Goal: Task Accomplishment & Management: Manage account settings

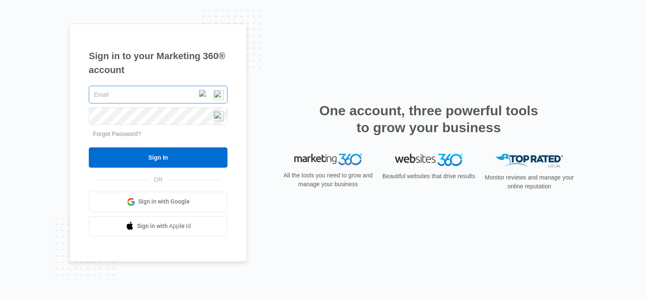
click at [136, 90] on input "text" at bounding box center [158, 95] width 139 height 18
type input "[PERSON_NAME][EMAIL_ADDRESS][DOMAIN_NAME]"
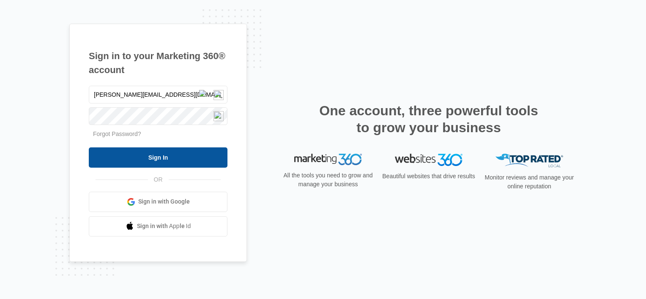
click at [136, 156] on input "Sign In" at bounding box center [158, 157] width 139 height 20
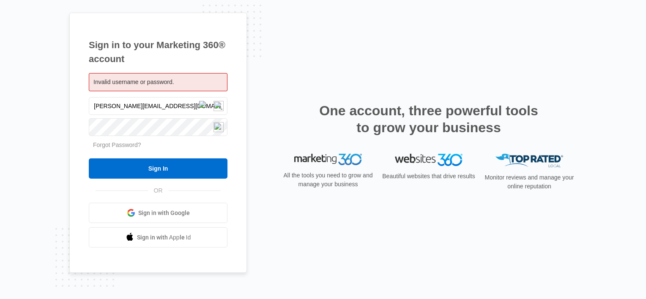
click at [131, 81] on span "Invalid username or password." at bounding box center [133, 82] width 81 height 7
click at [128, 105] on input "[PERSON_NAME][EMAIL_ADDRESS][DOMAIN_NAME]" at bounding box center [158, 106] width 139 height 18
drag, startPoint x: 241, startPoint y: 69, endPoint x: 236, endPoint y: 73, distance: 5.7
click at [241, 69] on div "Sign in to your Marketing 360® account Invalid username or password. vallaire.f…" at bounding box center [158, 143] width 178 height 261
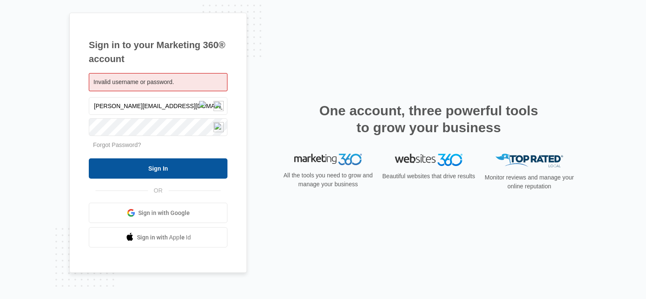
click at [158, 165] on input "Sign In" at bounding box center [158, 168] width 139 height 20
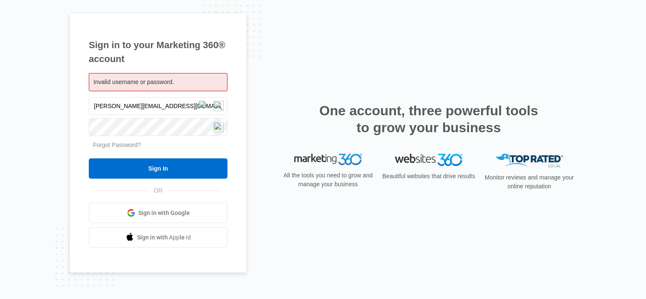
click at [116, 145] on link "Forgot Password?" at bounding box center [117, 145] width 48 height 7
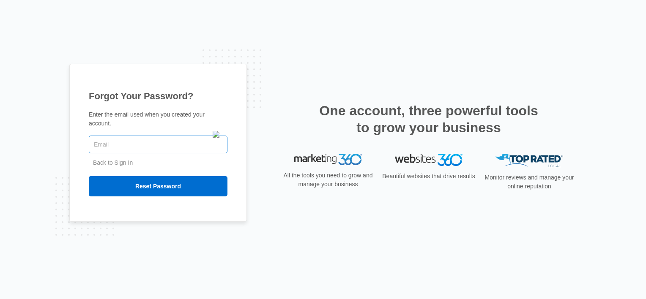
click at [118, 141] on input "text" at bounding box center [158, 145] width 139 height 18
type input "[PERSON_NAME][EMAIL_ADDRESS][DOMAIN_NAME]"
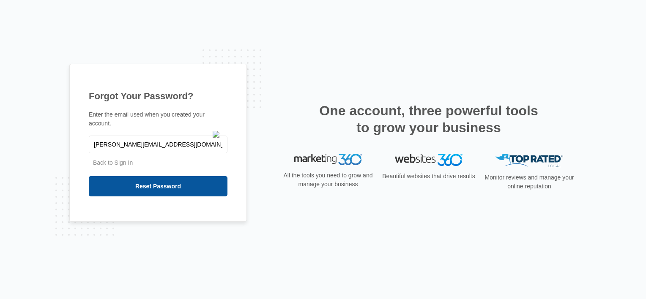
click at [137, 178] on input "Reset Password" at bounding box center [158, 186] width 139 height 20
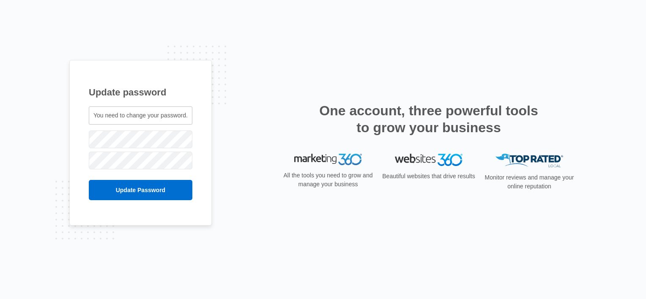
click at [136, 115] on span "You need to change your password." at bounding box center [140, 115] width 94 height 7
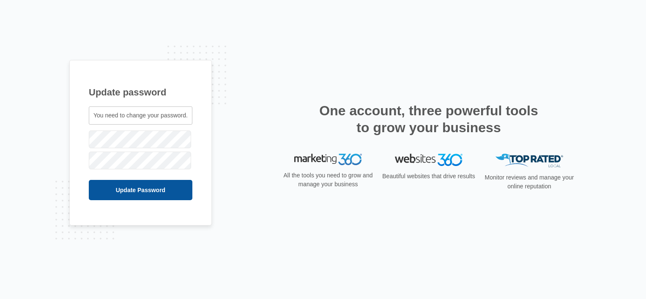
click at [145, 191] on input "Update Password" at bounding box center [141, 190] width 104 height 20
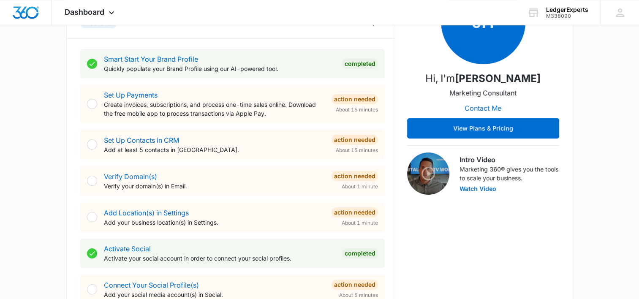
scroll to position [169, 0]
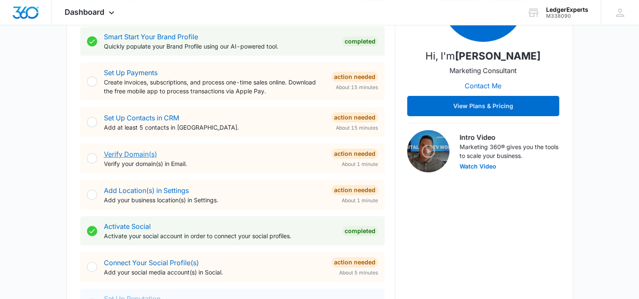
click at [141, 153] on link "Verify Domain(s)" at bounding box center [130, 154] width 53 height 8
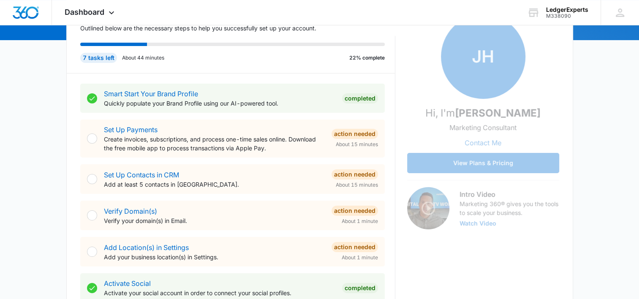
scroll to position [127, 0]
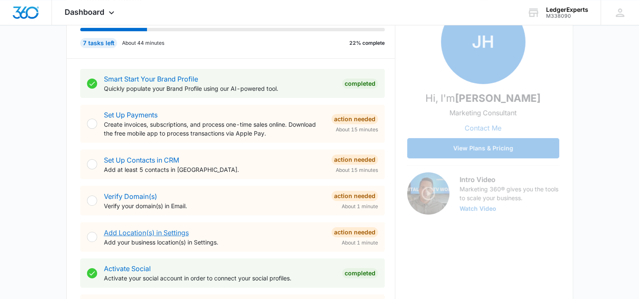
click at [146, 233] on link "Add Location(s) in Settings" at bounding box center [146, 233] width 85 height 8
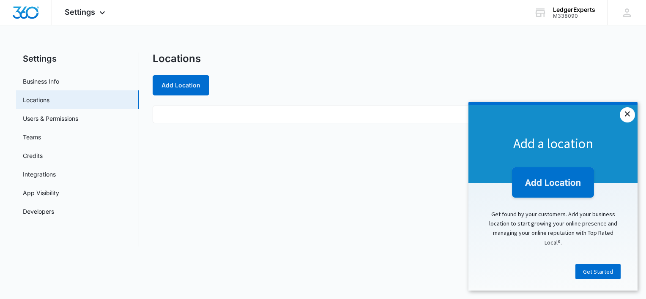
click at [628, 120] on link "×" at bounding box center [627, 114] width 15 height 15
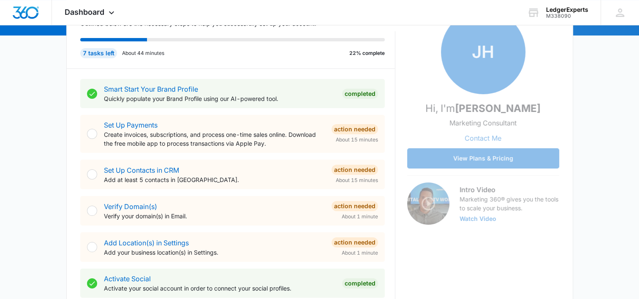
scroll to position [169, 0]
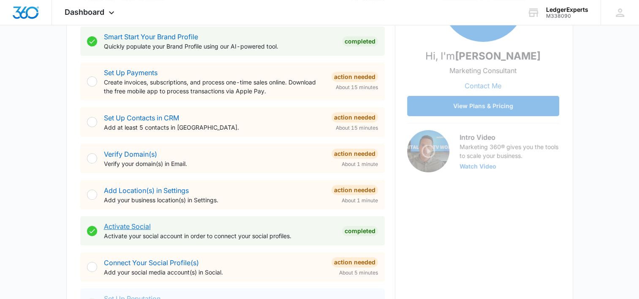
click at [136, 227] on link "Activate Social" at bounding box center [127, 226] width 47 height 8
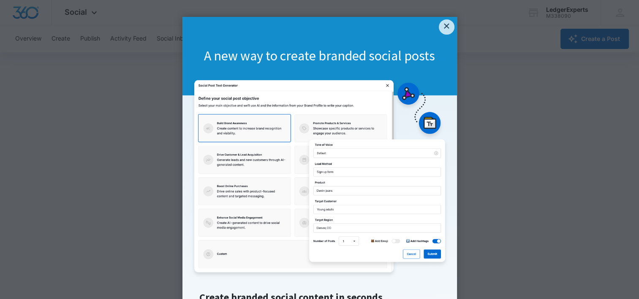
click at [443, 22] on link "×" at bounding box center [446, 26] width 15 height 15
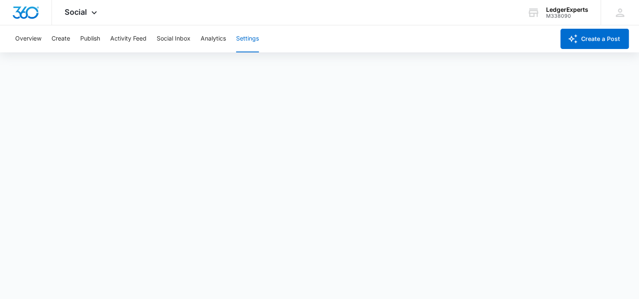
scroll to position [2, 0]
click at [95, 14] on icon at bounding box center [94, 15] width 10 height 10
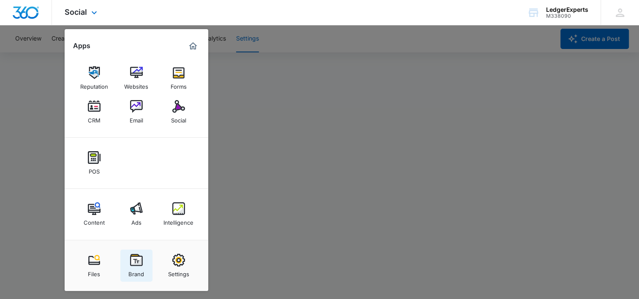
click at [138, 273] on div "Brand" at bounding box center [136, 272] width 16 height 11
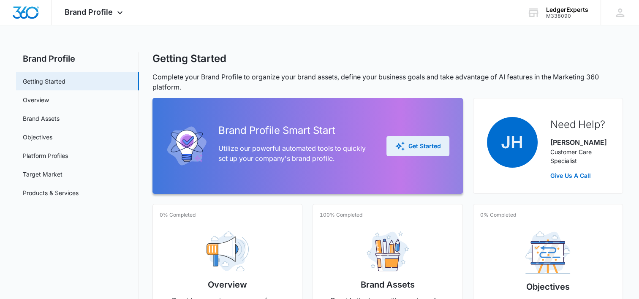
click at [426, 145] on div "Get Started" at bounding box center [418, 146] width 46 height 10
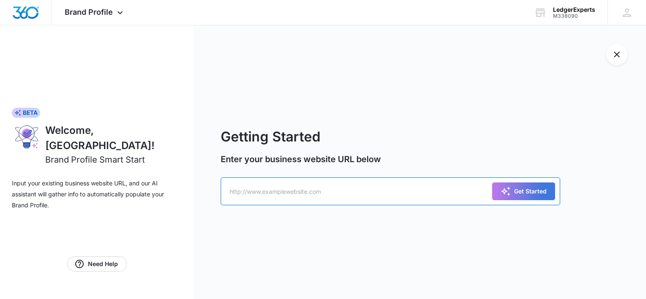
click at [280, 195] on input "text" at bounding box center [390, 192] width 339 height 28
click at [507, 99] on div "Getting Started Enter your business website URL below Get Started" at bounding box center [420, 162] width 452 height 274
click at [266, 189] on input "text" at bounding box center [390, 192] width 339 height 28
type input "www.theledgerexperts.com"
click at [536, 192] on div "Get Started" at bounding box center [523, 191] width 46 height 10
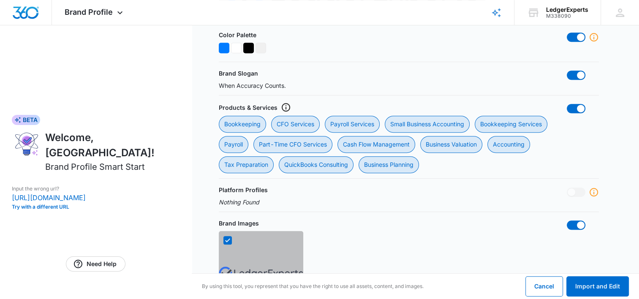
scroll to position [380, 0]
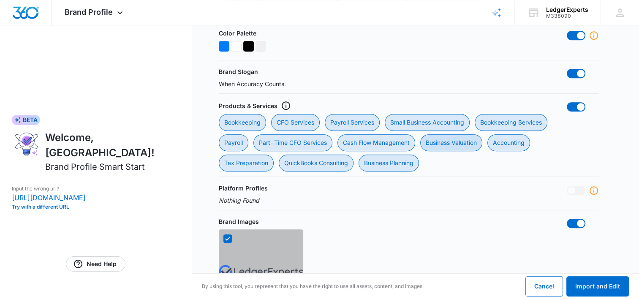
click at [471, 144] on div "Business Valuation" at bounding box center [452, 142] width 62 height 17
click at [421, 134] on Valuation "Business Valuation" at bounding box center [420, 134] width 0 height 0
checkbox Valuation "false"
click at [327, 158] on div "QuickBooks Consulting" at bounding box center [316, 163] width 75 height 17
click at [279, 155] on Consulting "QuickBooks Consulting" at bounding box center [279, 154] width 0 height 0
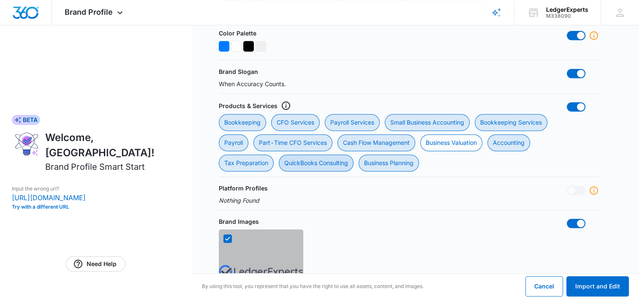
checkbox Consulting "false"
click at [246, 167] on div "Tax Preparation" at bounding box center [246, 163] width 55 height 17
click at [219, 155] on Preparation "Tax Preparation" at bounding box center [219, 154] width 0 height 0
checkbox Preparation "false"
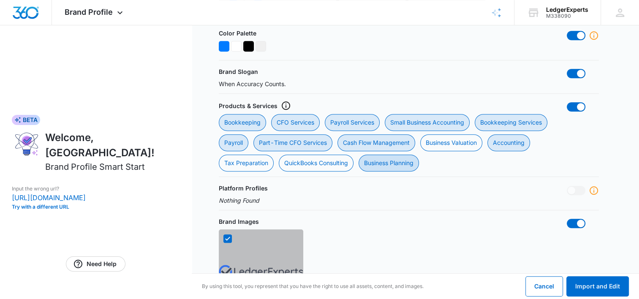
click at [400, 163] on div "Business Planning" at bounding box center [389, 163] width 60 height 17
click at [359, 155] on Planning "Business Planning" at bounding box center [358, 154] width 0 height 0
checkbox Planning "false"
click at [238, 144] on div "Payroll" at bounding box center [234, 142] width 30 height 17
click at [219, 134] on input "Payroll" at bounding box center [219, 134] width 0 height 0
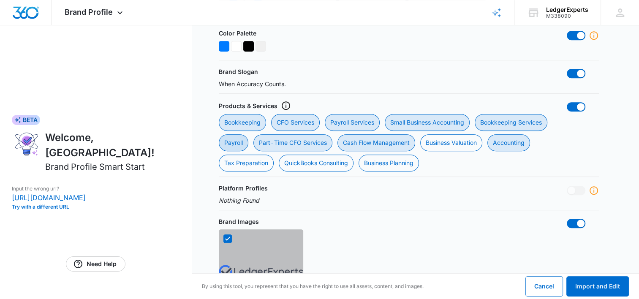
checkbox input "false"
click at [298, 142] on div "Part-Time CFO Services" at bounding box center [293, 142] width 79 height 17
click at [254, 134] on Services "Part-Time CFO Services" at bounding box center [253, 134] width 0 height 0
checkbox Services "false"
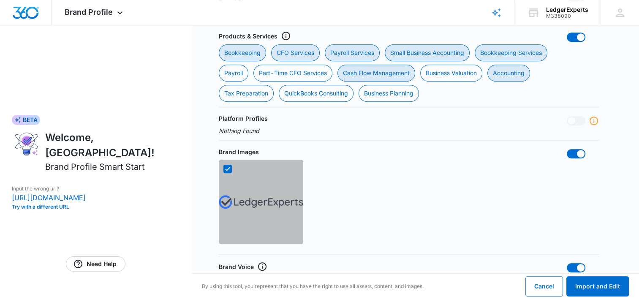
scroll to position [465, 0]
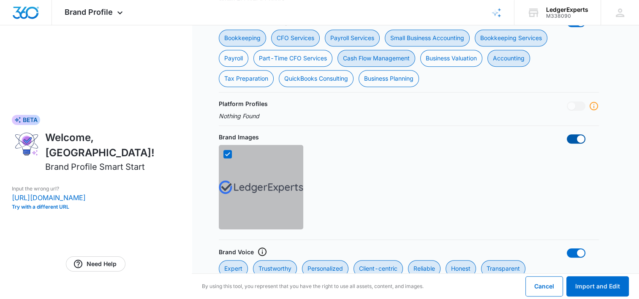
click at [574, 137] on span at bounding box center [576, 138] width 19 height 9
click at [567, 134] on input "checkbox" at bounding box center [567, 134] width 0 height 0
checkbox input "false"
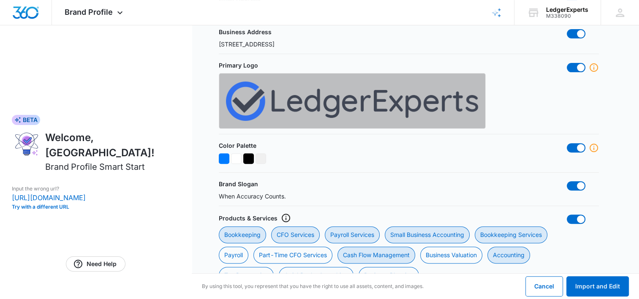
scroll to position [254, 0]
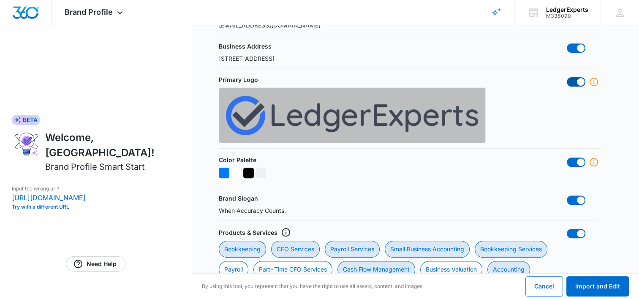
click at [576, 82] on span at bounding box center [576, 81] width 19 height 9
click at [567, 77] on input "checkbox" at bounding box center [567, 77] width 0 height 0
checkbox input "false"
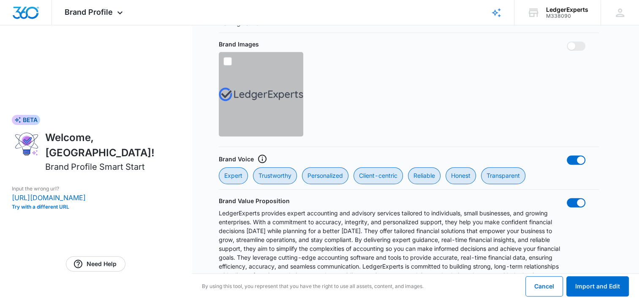
scroll to position [573, 0]
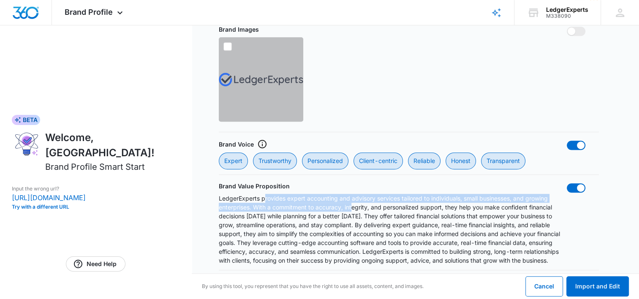
drag, startPoint x: 352, startPoint y: 204, endPoint x: 368, endPoint y: 205, distance: 16.1
click at [368, 205] on p "LedgerExperts provides expert accounting and advisory services tailored to indi…" at bounding box center [393, 229] width 348 height 71
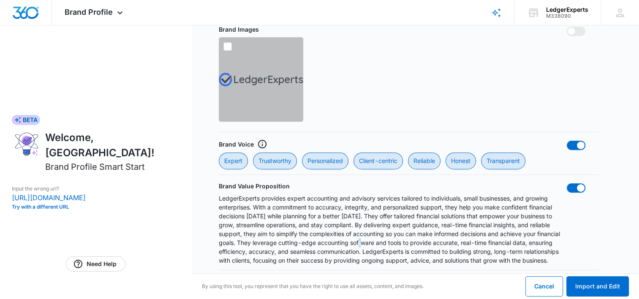
drag, startPoint x: 368, startPoint y: 205, endPoint x: 358, endPoint y: 239, distance: 34.9
click at [358, 239] on p "LedgerExperts provides expert accounting and advisory services tailored to indi…" at bounding box center [393, 229] width 348 height 71
click at [423, 221] on p "LedgerExperts provides expert accounting and advisory services tailored to indi…" at bounding box center [393, 229] width 348 height 71
click at [600, 287] on button "Import and Edit" at bounding box center [598, 286] width 63 height 20
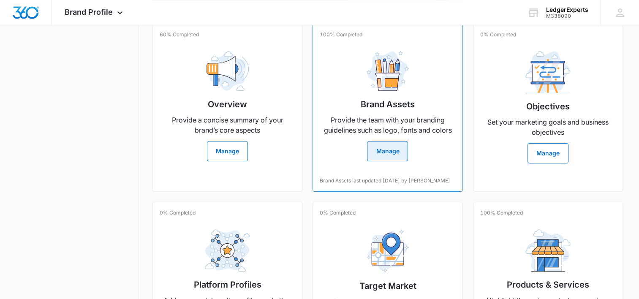
scroll to position [85, 0]
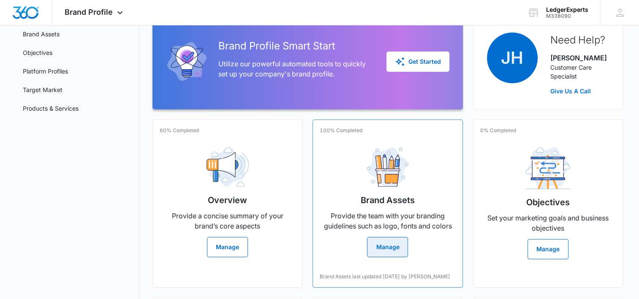
click at [391, 247] on button "Manage" at bounding box center [387, 247] width 41 height 20
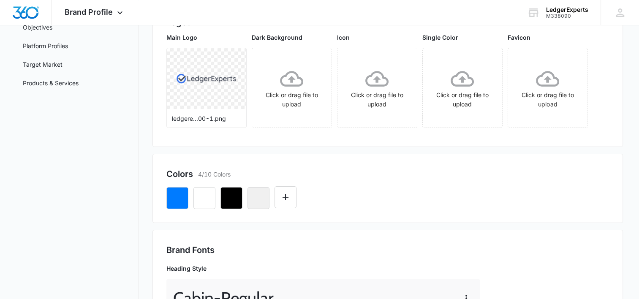
scroll to position [21, 0]
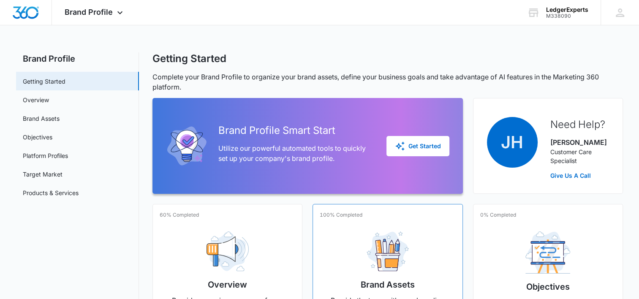
scroll to position [85, 0]
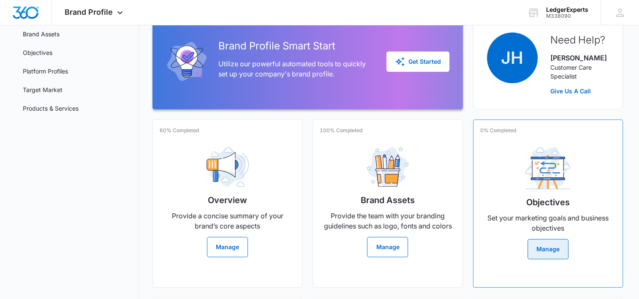
click at [516, 186] on div "Objectives Set your marketing goals and business objectives Manage" at bounding box center [549, 199] width 136 height 119
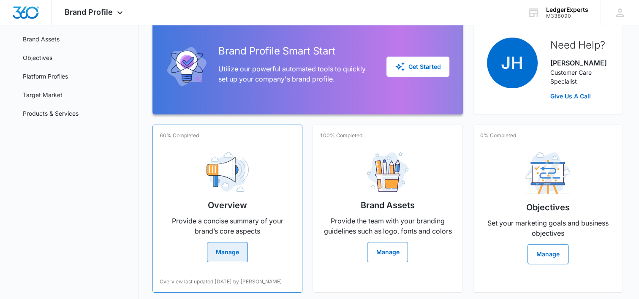
scroll to position [85, 0]
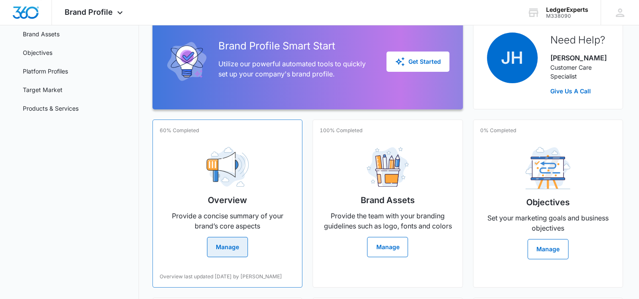
click at [229, 195] on h2 "Overview" at bounding box center [227, 200] width 39 height 13
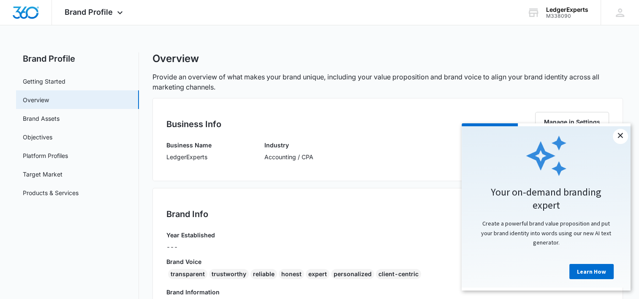
click at [619, 138] on link "×" at bounding box center [620, 136] width 15 height 15
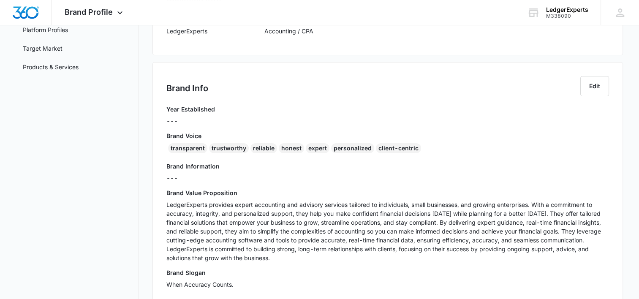
scroll to position [127, 0]
click at [590, 90] on button "Edit" at bounding box center [595, 85] width 29 height 20
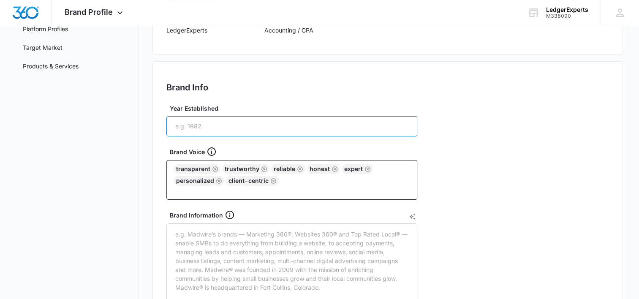
click at [205, 127] on input "Year Established" at bounding box center [292, 126] width 251 height 20
type input "2025"
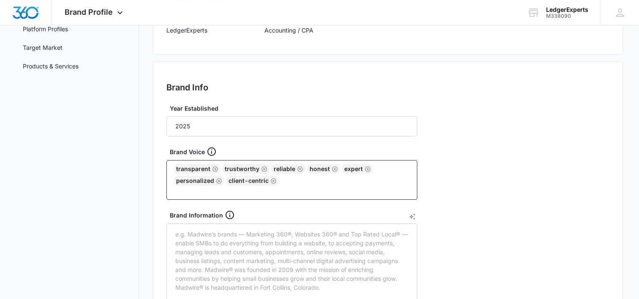
click at [490, 159] on div "Brand Info Edit Year Established 2025 Brand Voice transparent trustworthy relia…" at bounding box center [388, 278] width 471 height 435
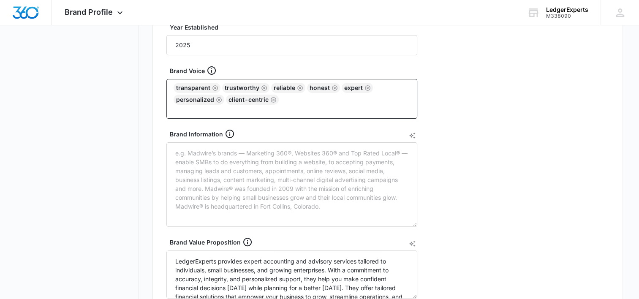
scroll to position [211, 0]
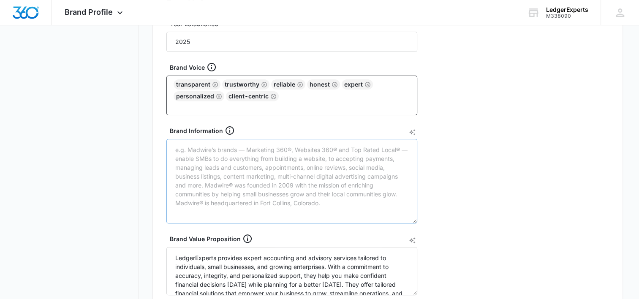
drag, startPoint x: 462, startPoint y: 179, endPoint x: 413, endPoint y: 140, distance: 62.6
click at [463, 178] on div "Brand Info Edit Year Established 2025 Brand Voice transparent trustworthy relia…" at bounding box center [388, 194] width 471 height 435
click at [413, 132] on icon "AI Text Generator" at bounding box center [412, 132] width 7 height 7
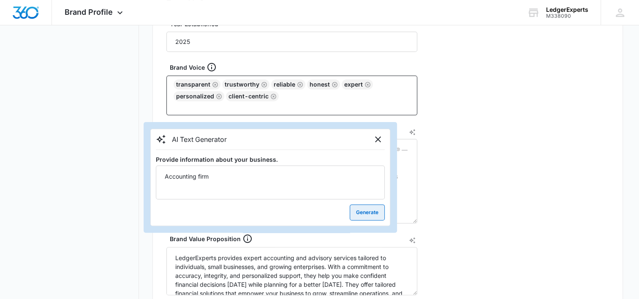
type textarea "Accounting firm"
click at [367, 212] on button "Generate" at bounding box center [367, 213] width 35 height 16
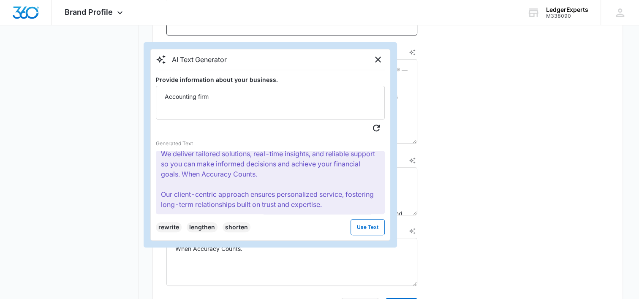
scroll to position [296, 0]
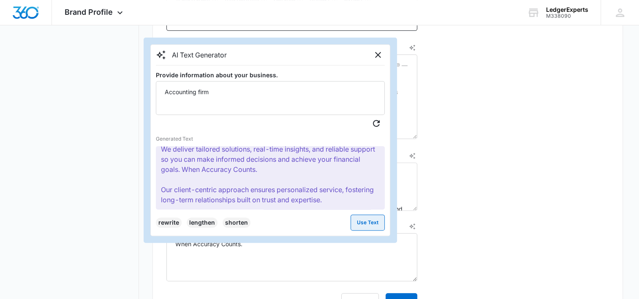
click at [367, 224] on button "Use Text" at bounding box center [368, 223] width 34 height 16
type textarea "LedgerExperts, founded in 2025, is your trusted accounting partner. We offer ex…"
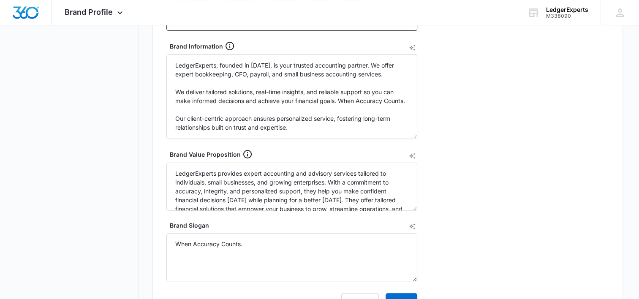
click at [516, 175] on div "Brand Info Edit Year Established 2025 Brand Voice transparent trustworthy relia…" at bounding box center [388, 109] width 471 height 435
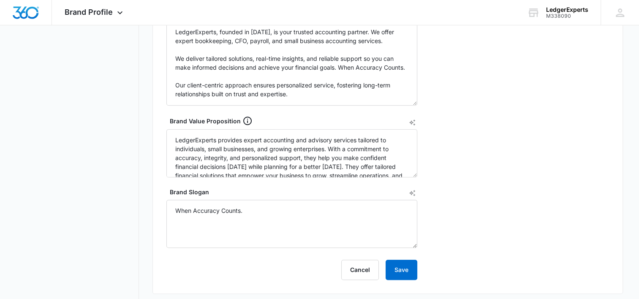
scroll to position [380, 0]
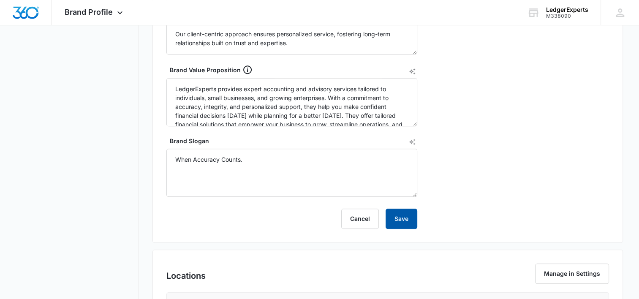
click at [404, 219] on button "Save" at bounding box center [402, 219] width 32 height 20
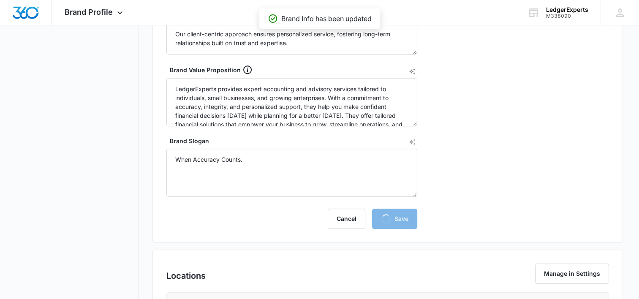
scroll to position [296, 0]
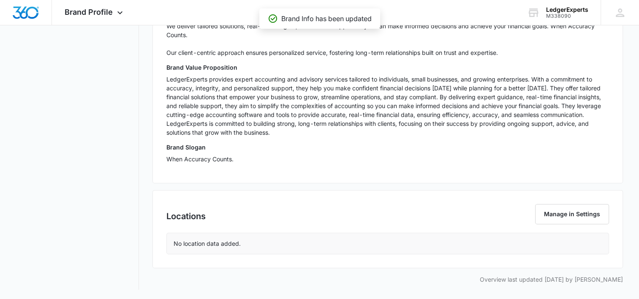
click at [199, 244] on p "No location data added." at bounding box center [207, 243] width 67 height 9
click at [567, 216] on button "Manage in Settings" at bounding box center [572, 214] width 74 height 20
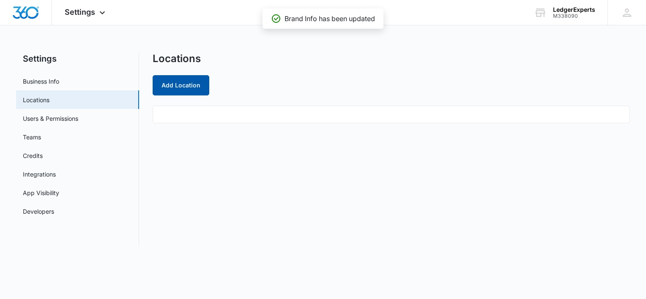
click at [197, 93] on button "Add Location" at bounding box center [181, 85] width 57 height 20
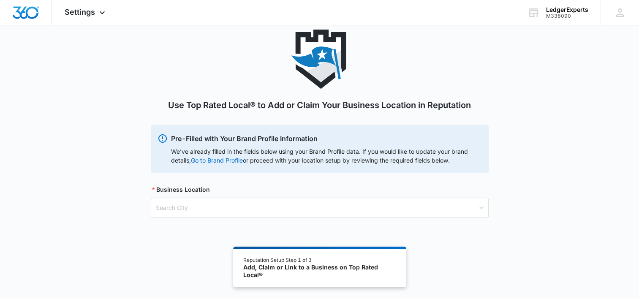
scroll to position [46, 0]
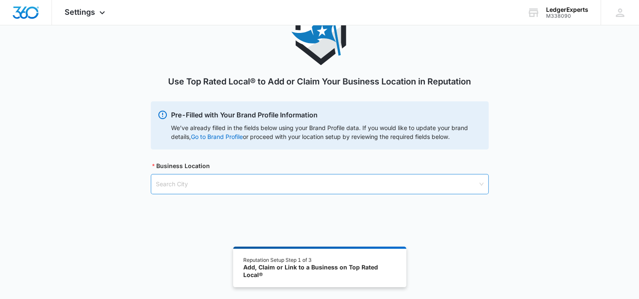
click at [212, 186] on input "search" at bounding box center [317, 184] width 322 height 19
type input "pho"
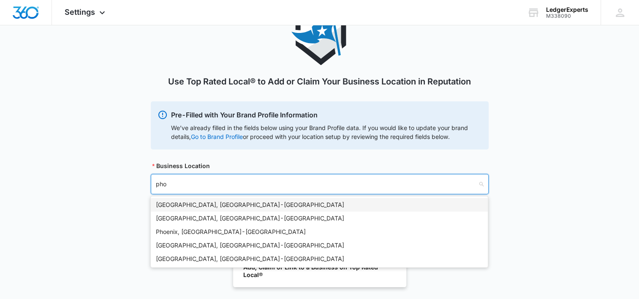
click at [172, 208] on div "Phoenix, AZ - USA" at bounding box center [319, 204] width 327 height 9
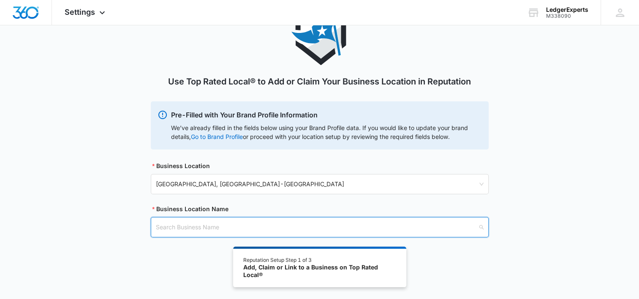
click at [213, 221] on input "search" at bounding box center [317, 227] width 322 height 19
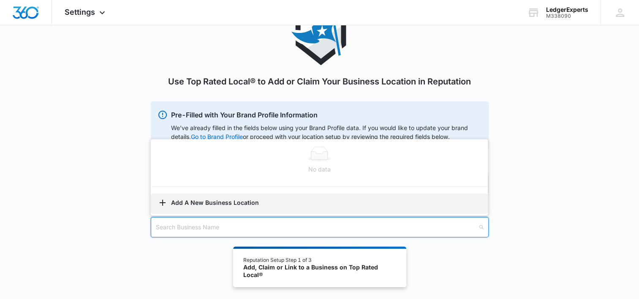
click at [218, 201] on button "Add A New Business Location" at bounding box center [319, 204] width 337 height 20
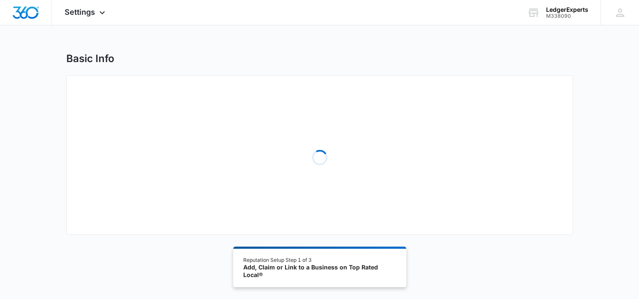
select select "Arizona"
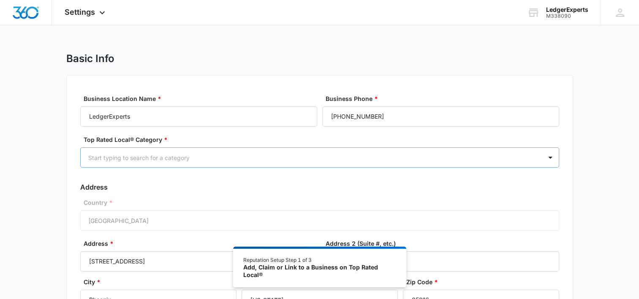
click at [144, 164] on div "Start typing to search for a category" at bounding box center [312, 157] width 462 height 19
click at [150, 156] on div at bounding box center [309, 158] width 443 height 11
click at [59, 180] on div "Basic Info Business Location Name * LedgerExperts Business Phone * (623) 288-97…" at bounding box center [319, 217] width 639 height 330
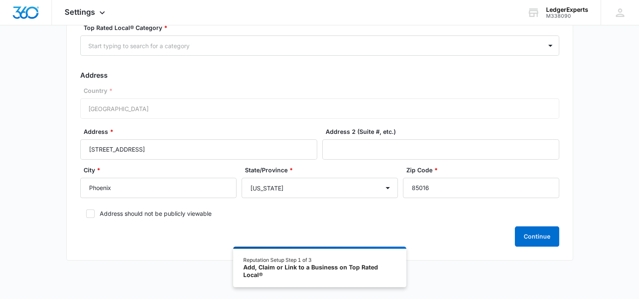
scroll to position [127, 0]
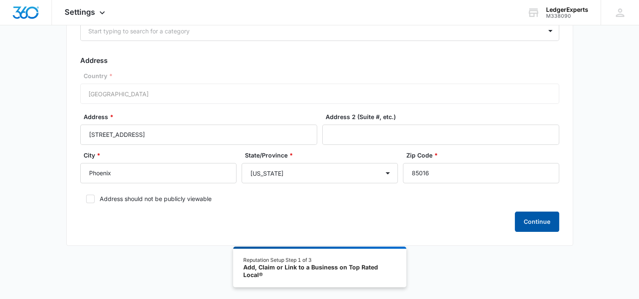
click at [538, 220] on button "Continue" at bounding box center [537, 222] width 44 height 20
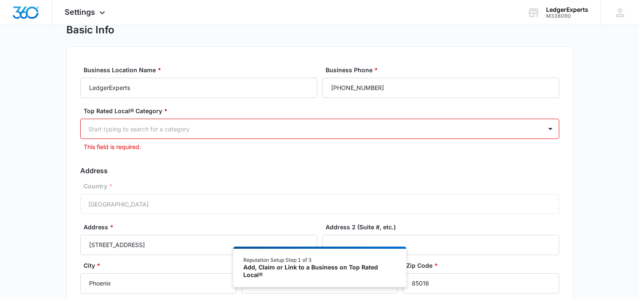
scroll to position [0, 0]
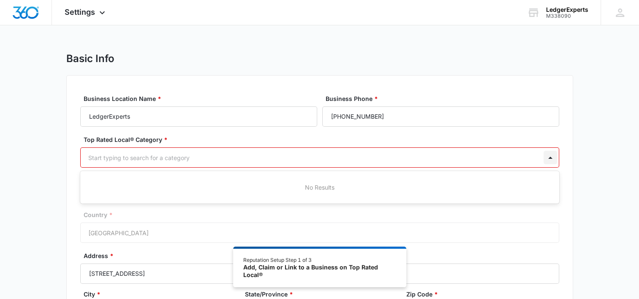
click at [551, 156] on div at bounding box center [551, 158] width 14 height 14
click at [553, 164] on div at bounding box center [551, 158] width 14 height 14
type input "."
click at [206, 133] on form "Business Location Name * LedgerExperts Business Phone * (623) 288-9747 Top Rate…" at bounding box center [319, 232] width 479 height 277
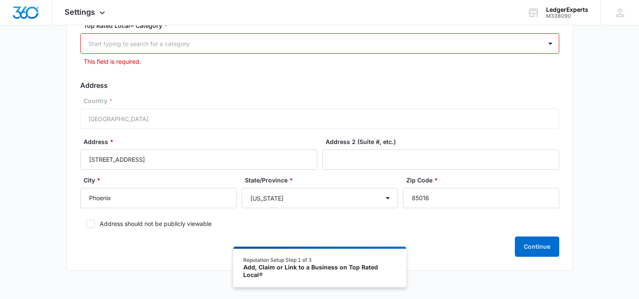
scroll to position [139, 0]
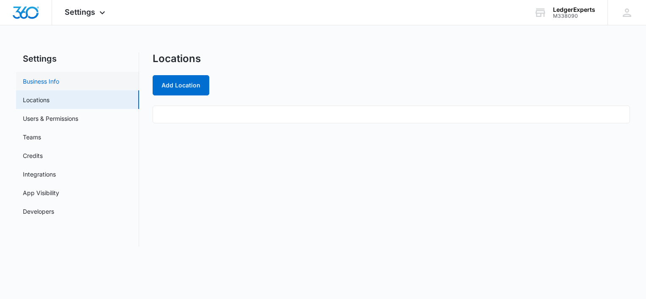
click at [49, 82] on link "Business Info" at bounding box center [41, 81] width 36 height 9
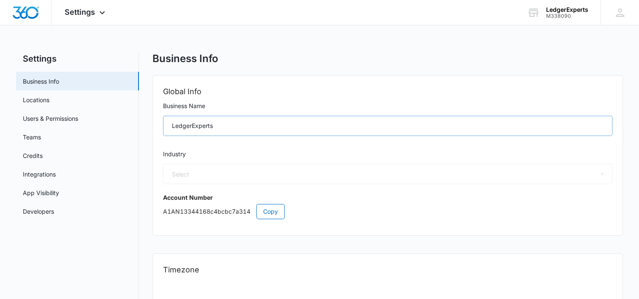
select select "33"
select select "US"
select select "America/Phoenix"
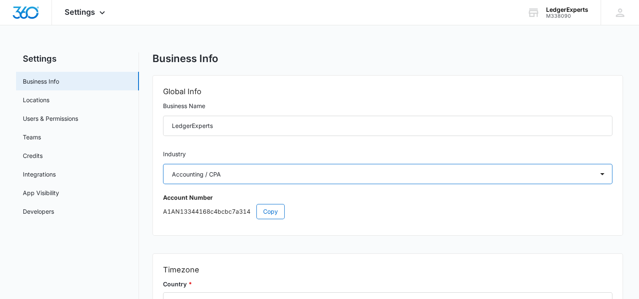
click at [264, 174] on select "Select Accounting / CPA Assisted Living Attorney / Law Firm Auto Repair Carpet …" at bounding box center [388, 174] width 450 height 20
click at [265, 172] on select "Select Accounting / CPA Assisted Living Attorney / Law Firm Auto Repair Carpet …" at bounding box center [388, 174] width 450 height 20
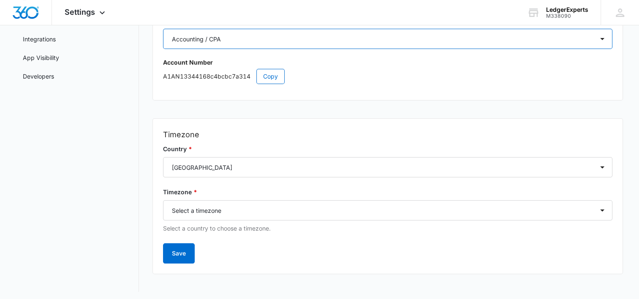
scroll to position [138, 0]
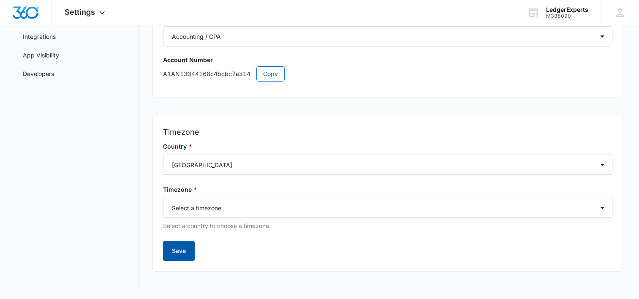
click at [181, 245] on button "Save" at bounding box center [179, 251] width 32 height 20
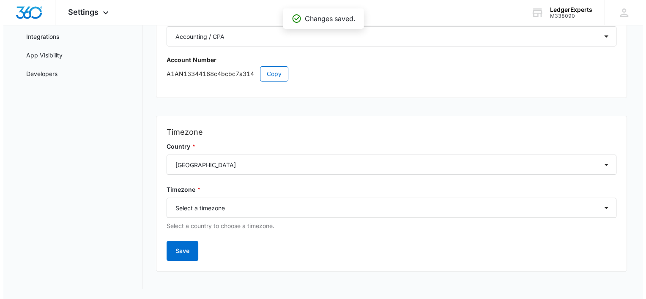
scroll to position [0, 0]
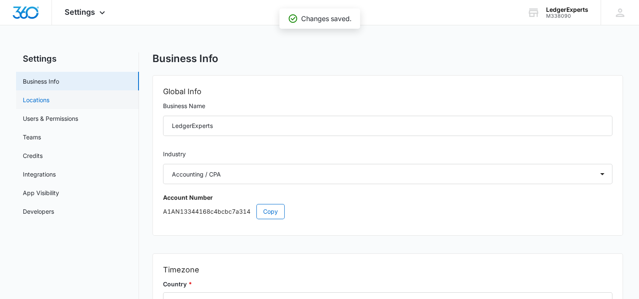
click at [49, 104] on link "Locations" at bounding box center [36, 100] width 27 height 9
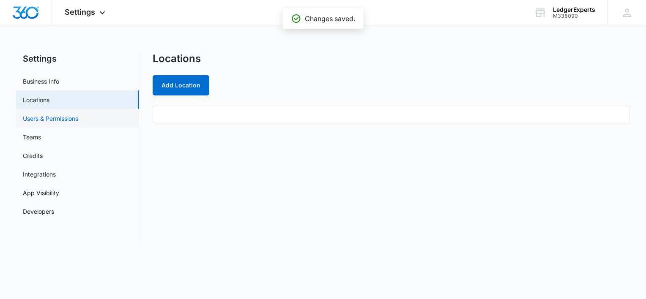
click at [63, 120] on link "Users & Permissions" at bounding box center [50, 118] width 55 height 9
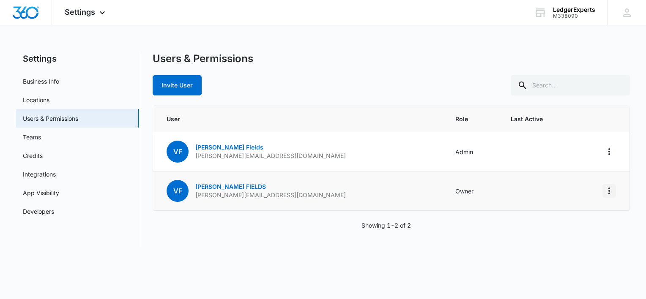
click at [609, 193] on icon "Actions" at bounding box center [609, 191] width 2 height 7
click at [609, 149] on icon "Actions" at bounding box center [609, 152] width 10 height 10
click at [600, 233] on div "Users & Permissions Invite User User Role Last Active VF Vallaire Fields vallai…" at bounding box center [391, 149] width 477 height 194
click at [609, 193] on icon "Actions" at bounding box center [609, 191] width 2 height 7
click at [456, 242] on div "Users & Permissions Invite User User Role Last Active VF Vallaire Fields vallai…" at bounding box center [391, 149] width 477 height 194
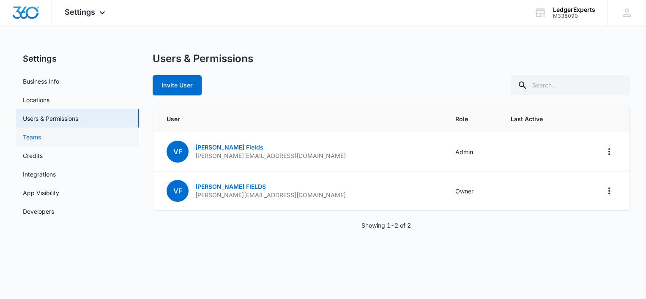
click at [41, 137] on link "Teams" at bounding box center [32, 137] width 18 height 9
click at [43, 156] on link "Credits" at bounding box center [33, 155] width 20 height 9
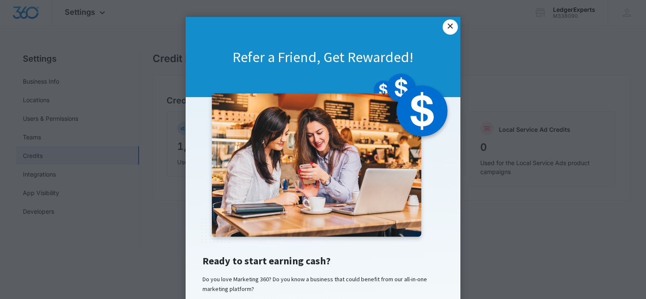
click at [446, 28] on link "×" at bounding box center [449, 26] width 15 height 15
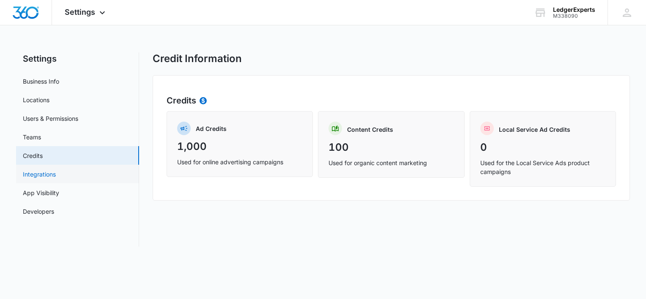
click at [56, 179] on link "Integrations" at bounding box center [39, 174] width 33 height 9
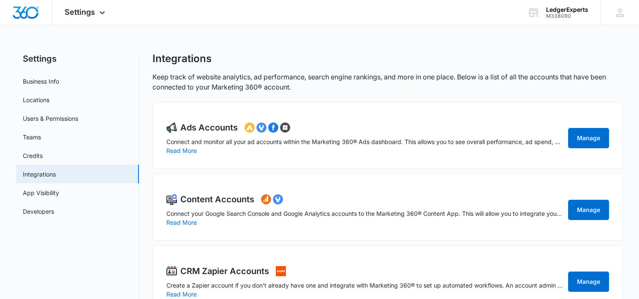
scroll to position [28, 0]
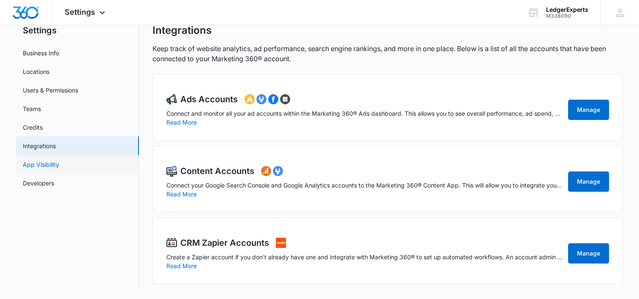
click at [59, 169] on link "App Visibility" at bounding box center [41, 164] width 36 height 9
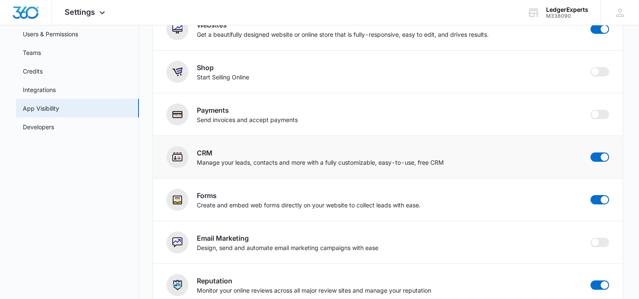
scroll to position [61, 0]
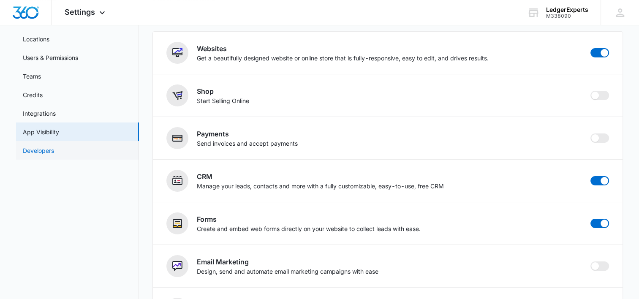
click at [46, 150] on link "Developers" at bounding box center [38, 150] width 31 height 9
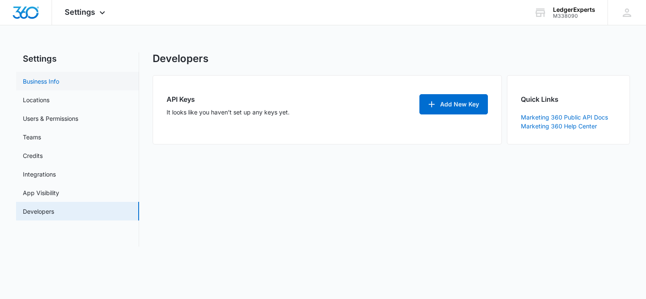
click at [54, 83] on link "Business Info" at bounding box center [41, 81] width 36 height 9
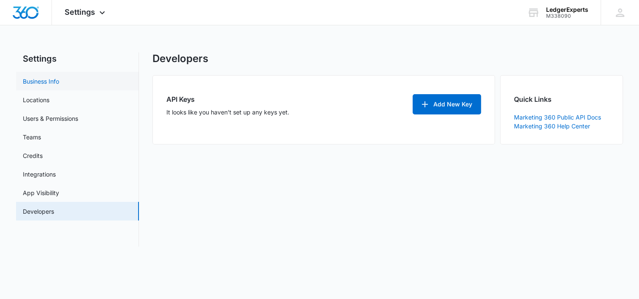
select select "33"
select select "US"
select select "America/Phoenix"
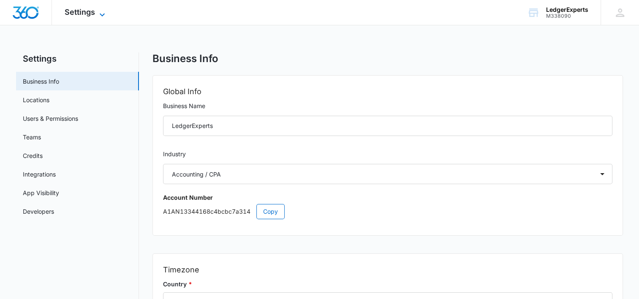
click at [92, 14] on span "Settings" at bounding box center [80, 12] width 30 height 9
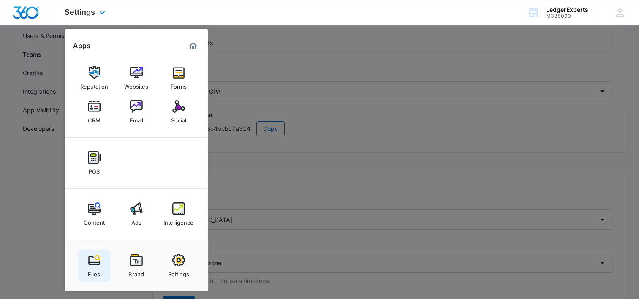
scroll to position [85, 0]
click at [546, 64] on div at bounding box center [319, 149] width 639 height 299
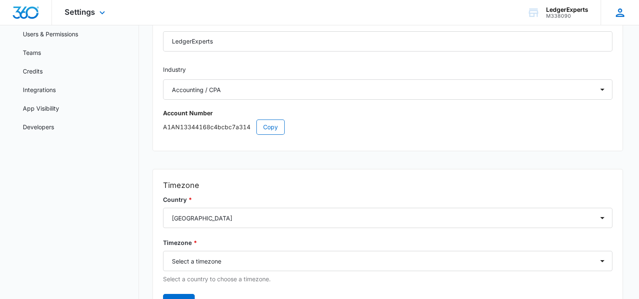
click at [625, 13] on icon at bounding box center [620, 12] width 13 height 13
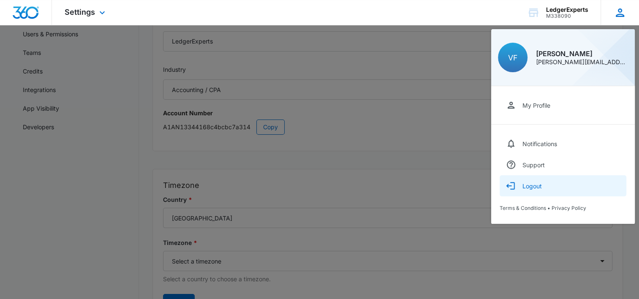
click at [534, 186] on div "Logout" at bounding box center [532, 186] width 19 height 7
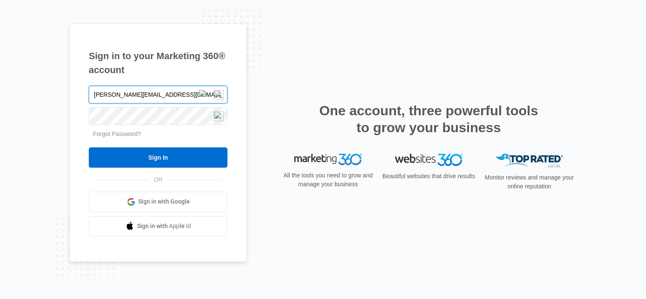
drag, startPoint x: 178, startPoint y: 98, endPoint x: 132, endPoint y: 95, distance: 46.1
click at [132, 95] on input "[PERSON_NAME][EMAIL_ADDRESS][DOMAIN_NAME]" at bounding box center [158, 95] width 139 height 18
type input "[PERSON_NAME][EMAIL_ADDRESS][DOMAIN_NAME]"
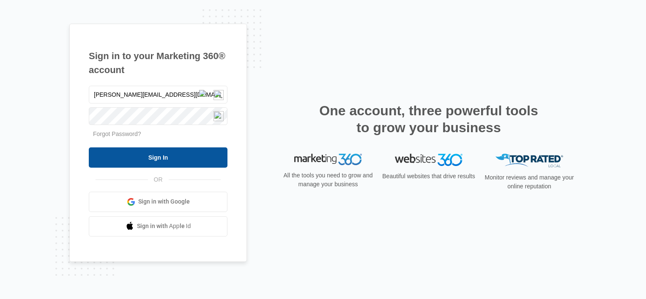
click at [164, 159] on input "Sign In" at bounding box center [158, 157] width 139 height 20
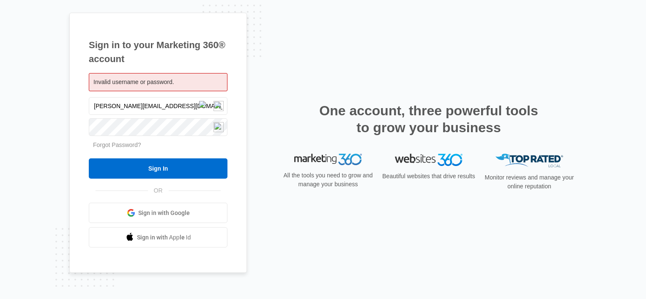
click at [248, 218] on div "Sign in to your Marketing 360® account Invalid username or password. [PERSON_NA…" at bounding box center [322, 150] width 507 height 274
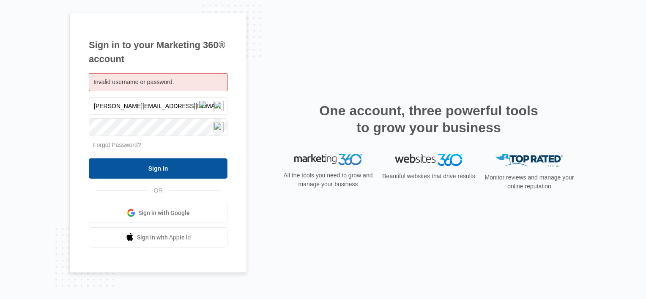
click at [186, 172] on input "Sign In" at bounding box center [158, 168] width 139 height 20
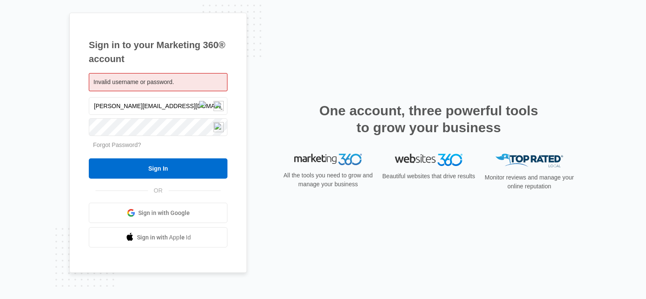
click at [274, 63] on div "Sign in to your Marketing 360® account Invalid username or password. [PERSON_NA…" at bounding box center [322, 150] width 507 height 274
drag, startPoint x: 177, startPoint y: 113, endPoint x: 179, endPoint y: 109, distance: 4.6
click at [178, 112] on input "[PERSON_NAME][EMAIL_ADDRESS][DOMAIN_NAME]" at bounding box center [158, 106] width 139 height 18
type input "[PERSON_NAME][EMAIL_ADDRESS][DOMAIN_NAME]"
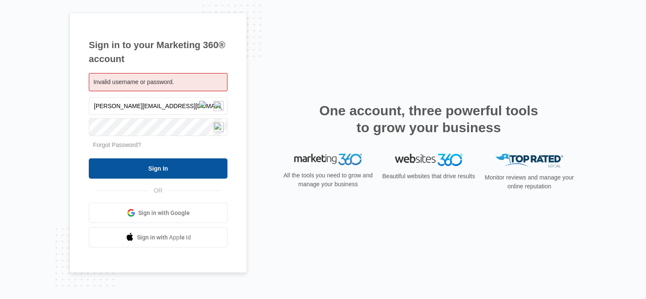
click at [171, 171] on input "Sign In" at bounding box center [158, 168] width 139 height 20
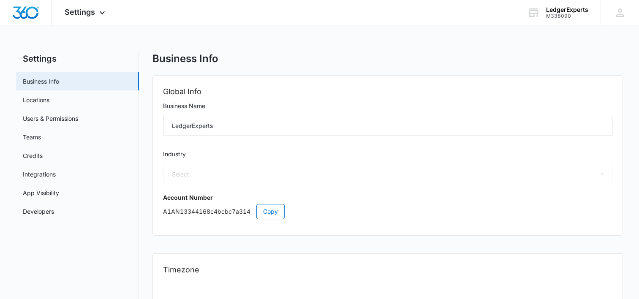
select select "33"
select select "US"
select select "America/Phoenix"
click at [95, 14] on div "Settings Apps Reputation Websites Forms CRM Email Social POS Content Ads Intell…" at bounding box center [86, 12] width 68 height 25
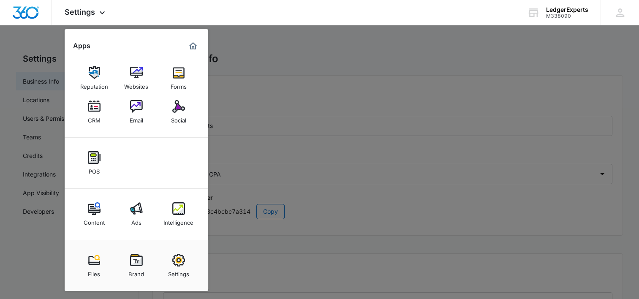
click at [180, 112] on img at bounding box center [178, 106] width 13 height 13
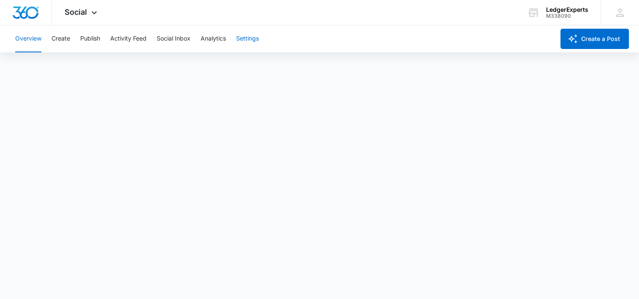
click at [259, 43] on button "Settings" at bounding box center [247, 38] width 23 height 27
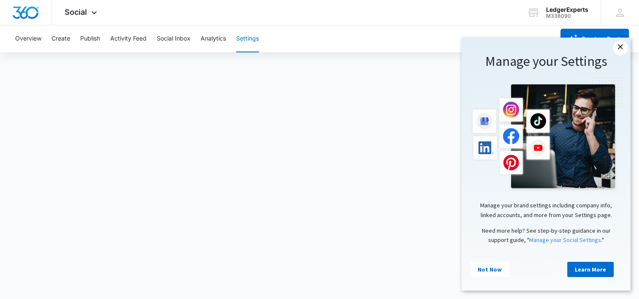
click at [622, 49] on link "×" at bounding box center [620, 47] width 15 height 15
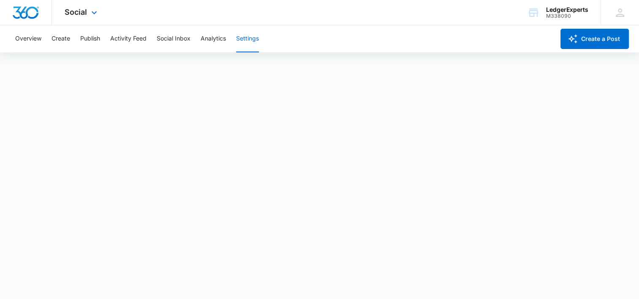
click at [87, 10] on div "Social Apps Reputation Websites Forms CRM Email Social POS Content Ads Intellig…" at bounding box center [82, 12] width 60 height 25
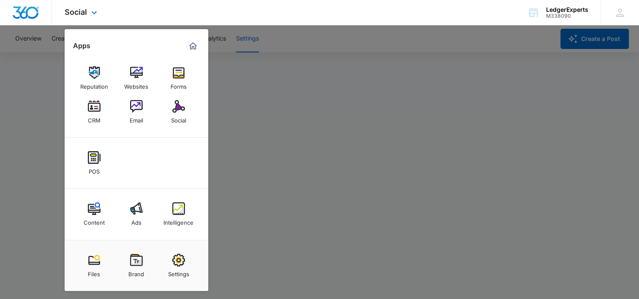
scroll to position [2, 0]
click at [138, 267] on div "Brand" at bounding box center [136, 272] width 16 height 11
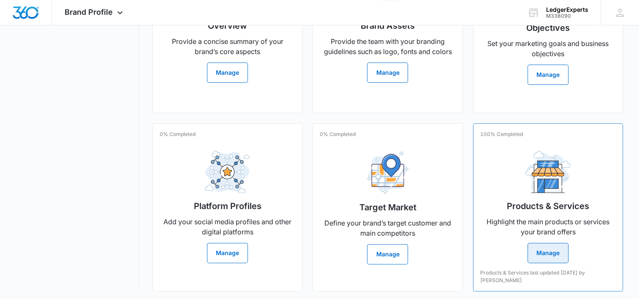
scroll to position [261, 0]
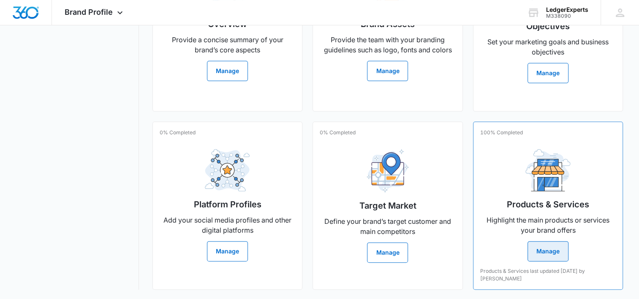
click at [551, 259] on button "Manage" at bounding box center [548, 251] width 41 height 20
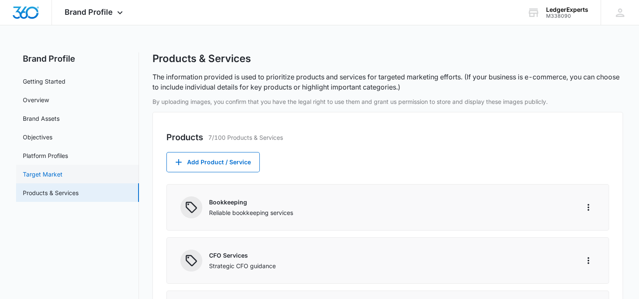
click at [38, 170] on link "Target Market" at bounding box center [43, 174] width 40 height 9
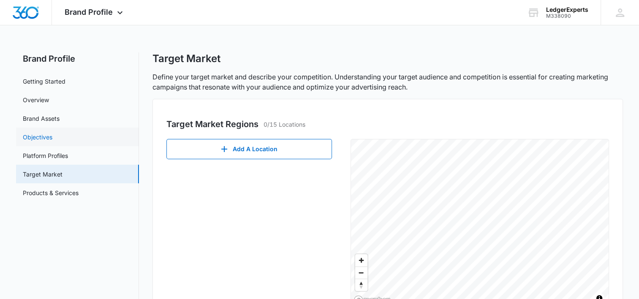
click at [51, 142] on link "Objectives" at bounding box center [38, 137] width 30 height 9
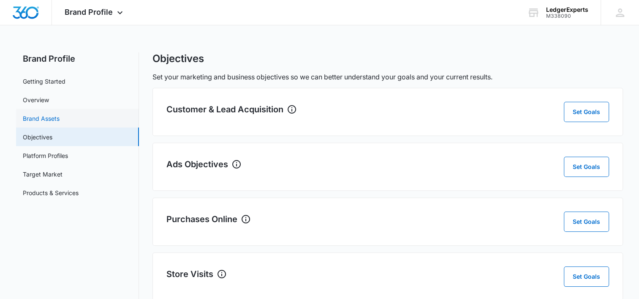
click at [52, 121] on link "Brand Assets" at bounding box center [41, 118] width 37 height 9
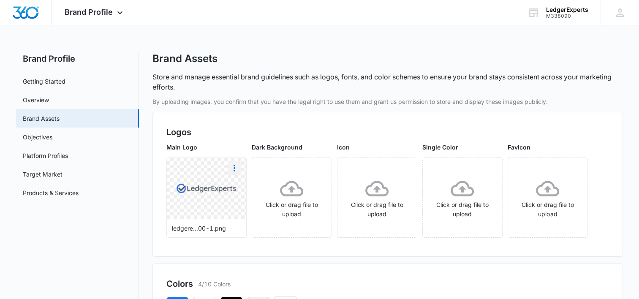
click at [235, 168] on icon "More" at bounding box center [234, 168] width 10 height 10
click at [268, 250] on div "Logos Main Logo ledgere...00-1.png Dark Background Click or drag file to upload…" at bounding box center [388, 184] width 471 height 145
click at [52, 80] on link "Getting Started" at bounding box center [44, 81] width 43 height 9
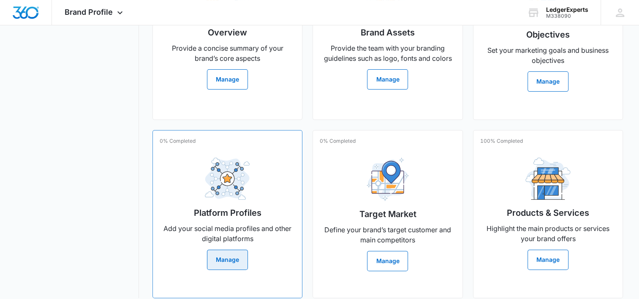
scroll to position [254, 0]
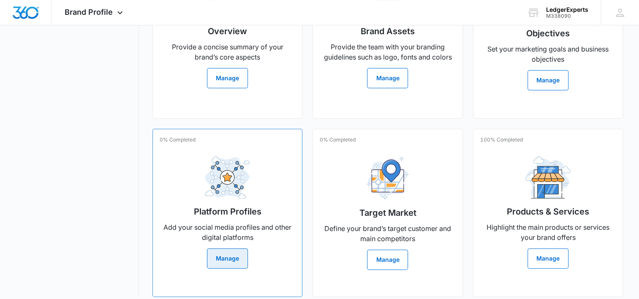
click at [257, 188] on div "Platform Profiles Add your social media profiles and other digital platforms Ma…" at bounding box center [228, 209] width 136 height 119
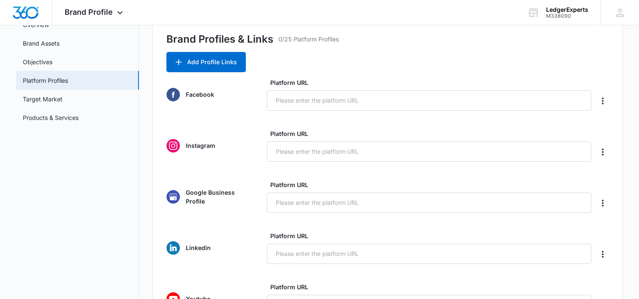
scroll to position [85, 0]
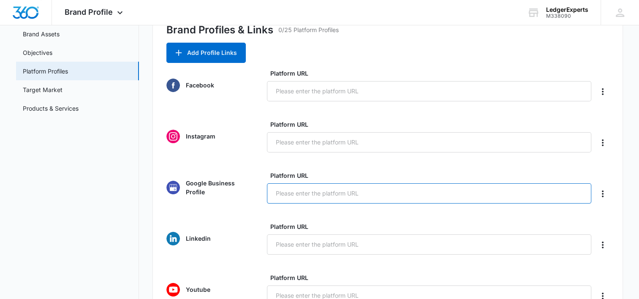
click at [325, 194] on input "Platform URL" at bounding box center [429, 193] width 325 height 20
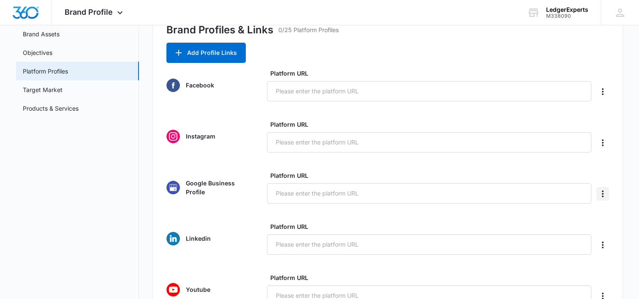
click at [601, 196] on icon "Delete" at bounding box center [603, 194] width 10 height 10
click at [617, 178] on div "Brand Profiles & Links 0/25 Platform Profiles Add Profile Links Facebook Platfo…" at bounding box center [388, 273] width 471 height 540
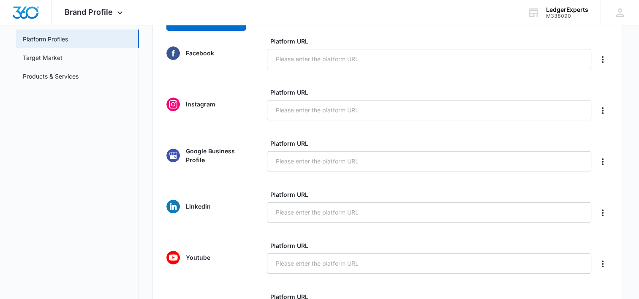
scroll to position [169, 0]
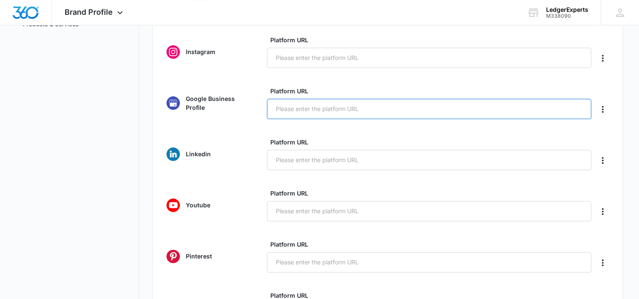
click at [306, 110] on input "Platform URL" at bounding box center [429, 109] width 325 height 20
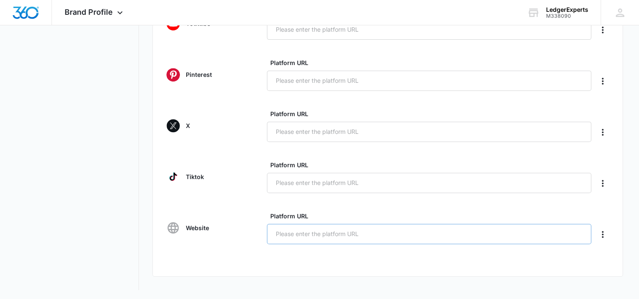
scroll to position [352, 0]
click at [325, 238] on input "Platform URL" at bounding box center [429, 233] width 325 height 20
click at [302, 232] on input "www.theledgerexperts.com" at bounding box center [429, 233] width 325 height 20
type input "www.theledgerexperts.com"
click at [539, 211] on label "Platform URL" at bounding box center [432, 215] width 325 height 9
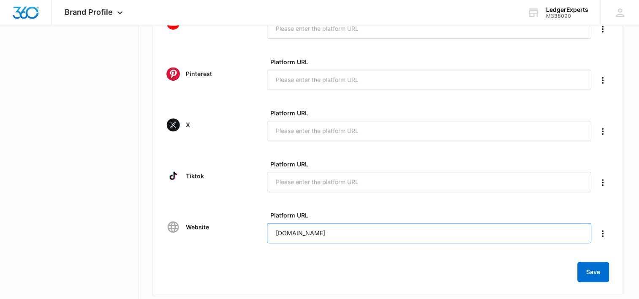
click at [539, 223] on input "www.theledgerexperts.com" at bounding box center [429, 233] width 325 height 20
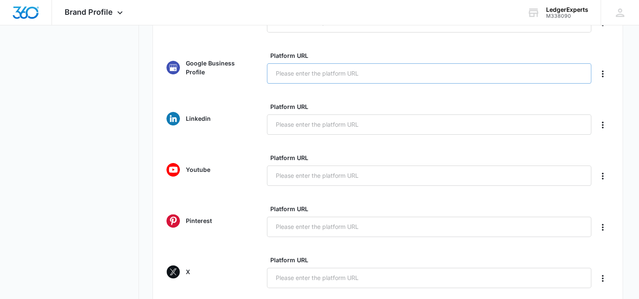
scroll to position [183, 0]
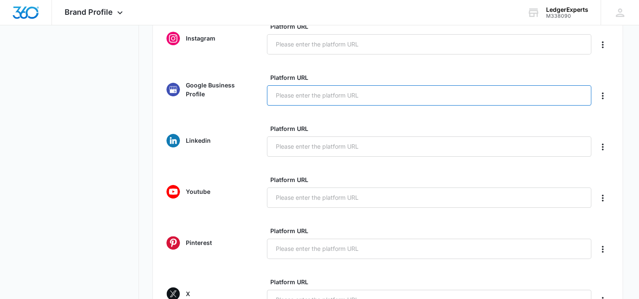
click at [301, 97] on input "Platform URL" at bounding box center [429, 95] width 325 height 20
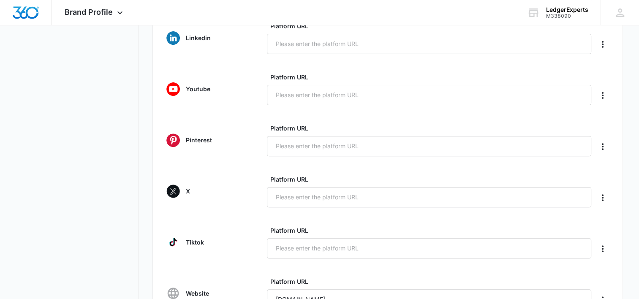
scroll to position [372, 0]
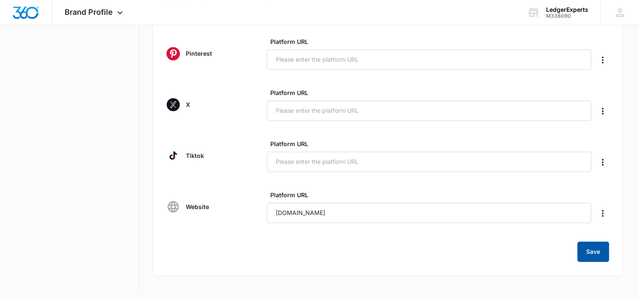
click at [597, 251] on button "Save" at bounding box center [594, 252] width 32 height 20
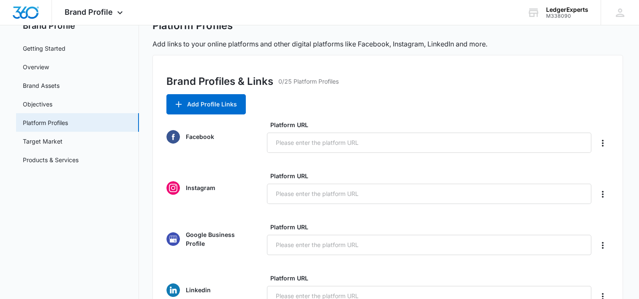
scroll to position [0, 0]
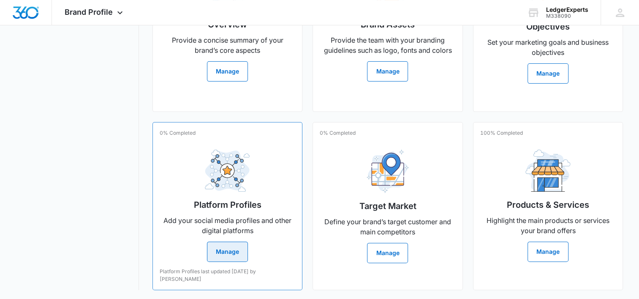
scroll to position [261, 0]
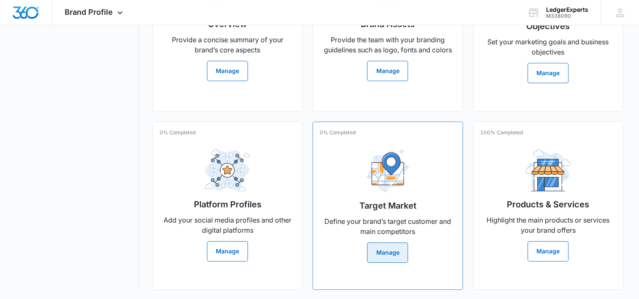
click at [389, 249] on button "Manage" at bounding box center [387, 253] width 41 height 20
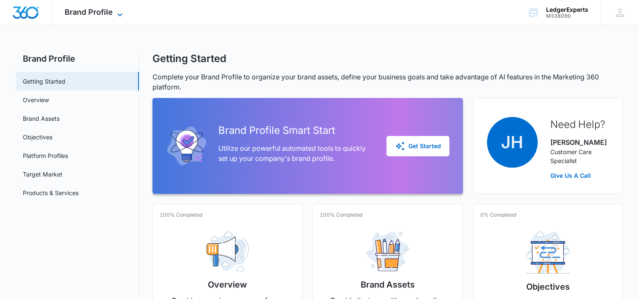
click at [112, 12] on div "Brand Profile Apps Reputation Websites Forms CRM Email Social POS Content Ads I…" at bounding box center [95, 12] width 86 height 25
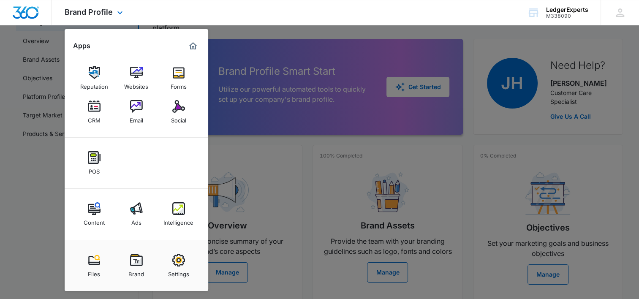
scroll to position [85, 0]
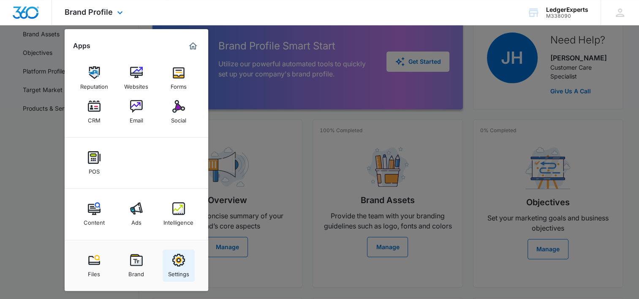
click at [178, 261] on img at bounding box center [178, 260] width 13 height 13
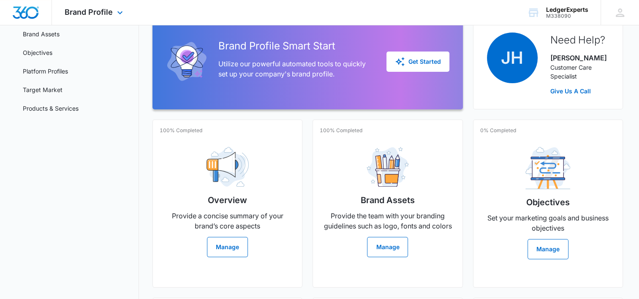
select select "33"
select select "US"
select select "America/Phoenix"
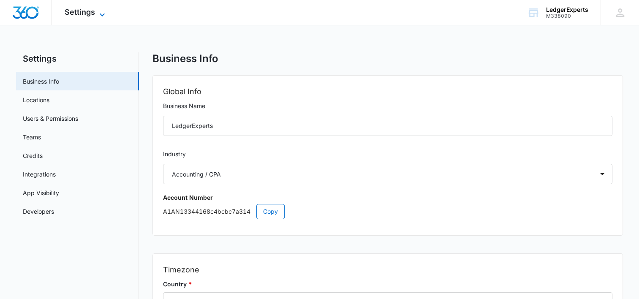
click at [87, 15] on span "Settings" at bounding box center [80, 12] width 30 height 9
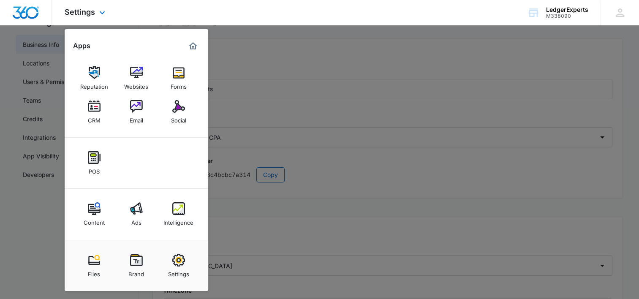
scroll to position [85, 0]
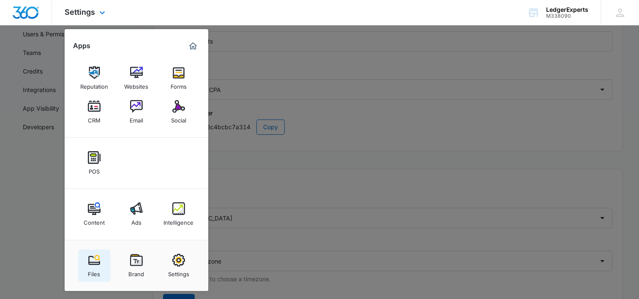
click at [95, 266] on img at bounding box center [94, 260] width 13 height 13
